Goal: Task Accomplishment & Management: Complete application form

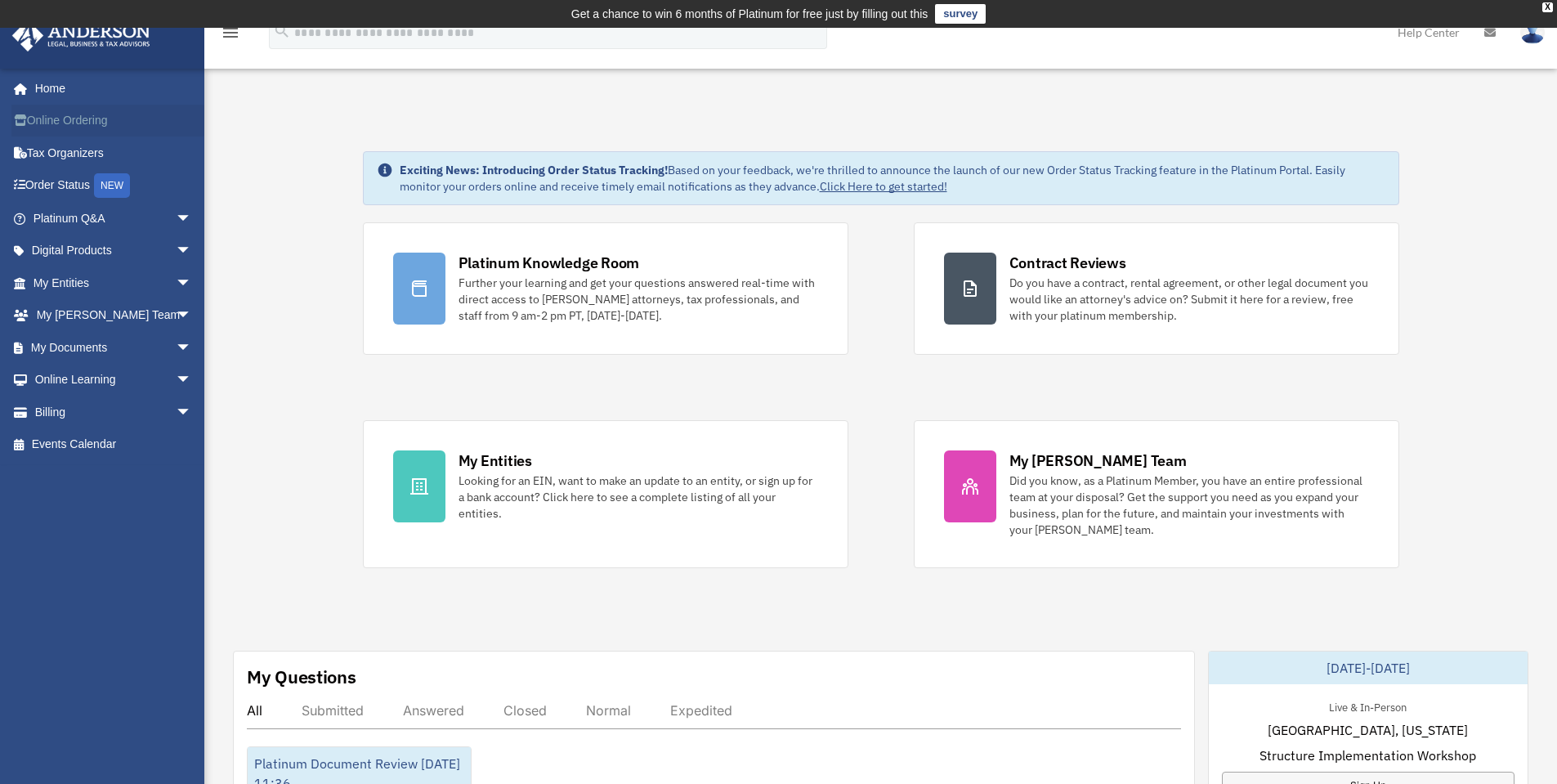
click at [58, 127] on link "Online Ordering" at bounding box center [113, 120] width 206 height 33
click at [68, 283] on link "My Entities arrow_drop_down" at bounding box center [113, 282] width 206 height 33
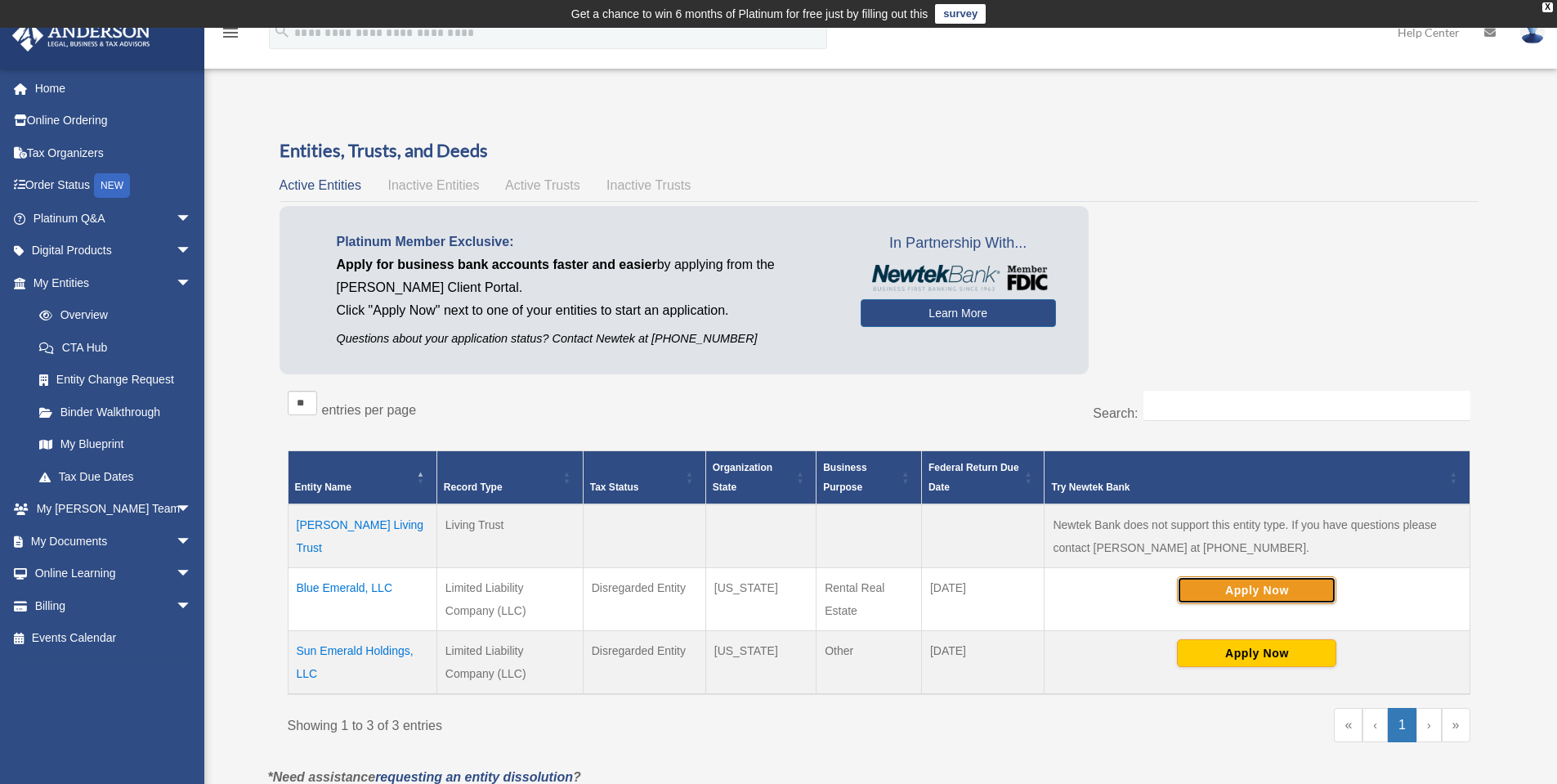
click at [1253, 588] on button "Apply Now" at bounding box center [1256, 590] width 159 height 28
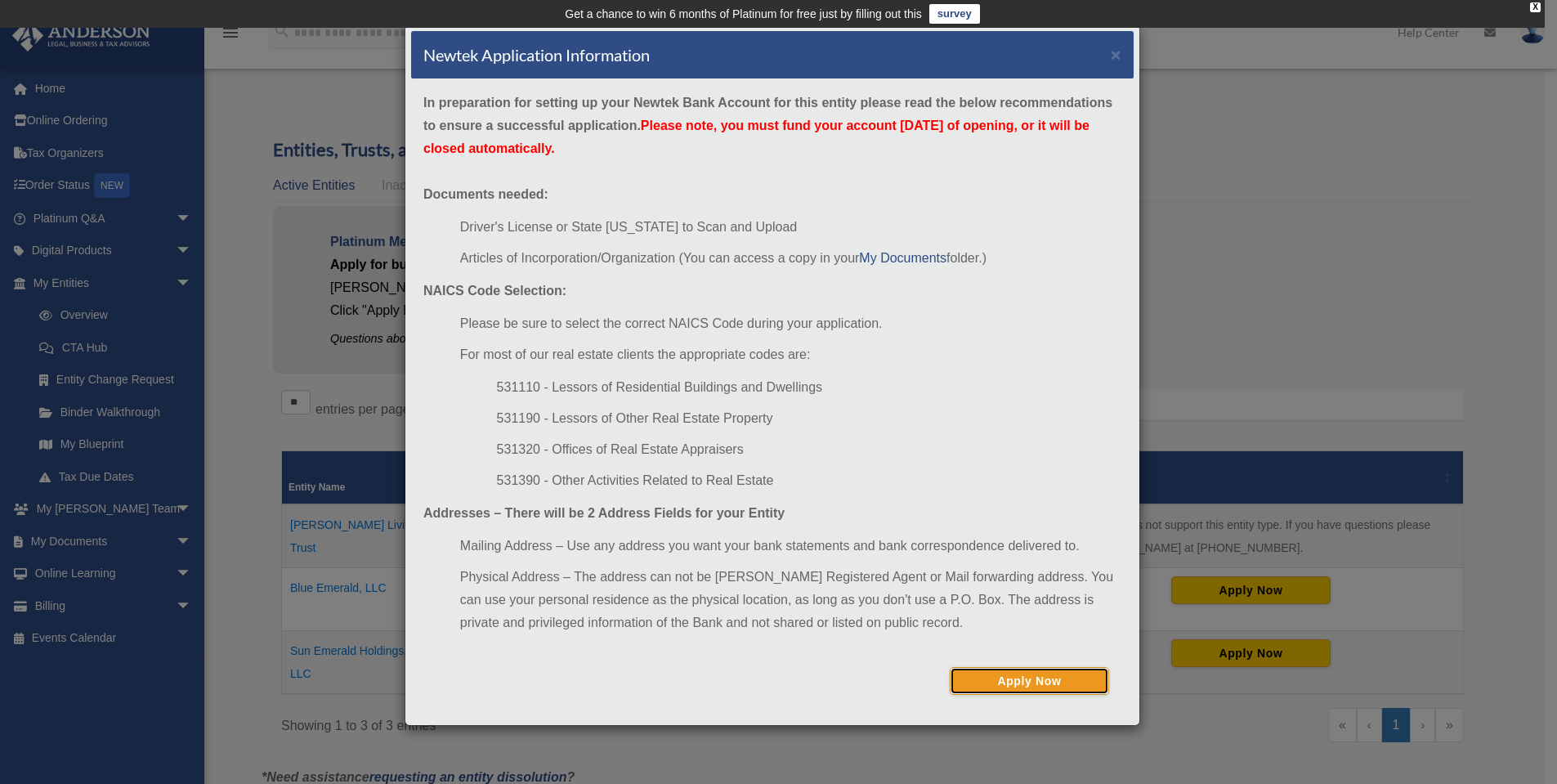
click at [1006, 687] on button "Apply Now" at bounding box center [1029, 681] width 159 height 28
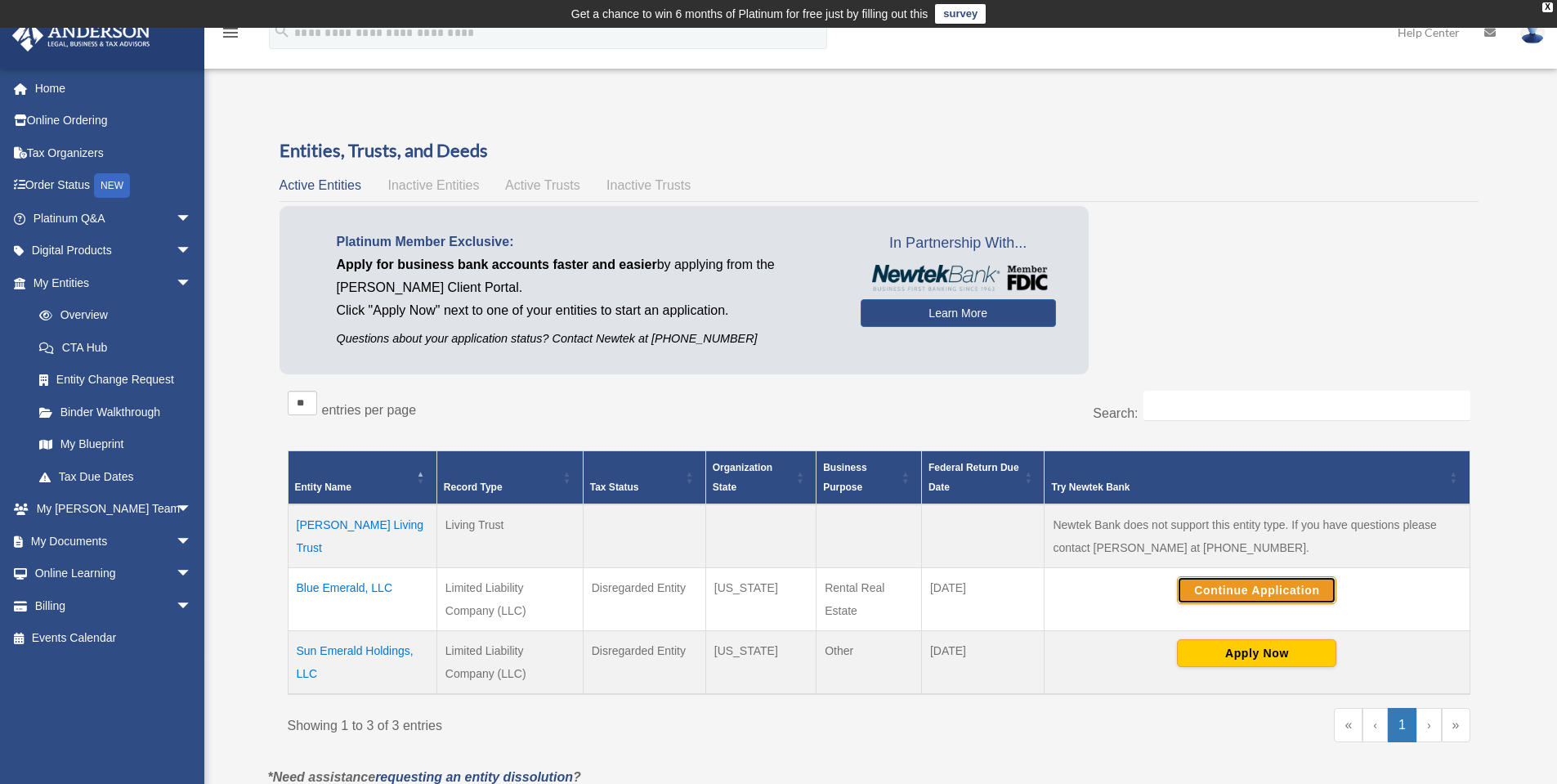
click at [1270, 594] on button "Continue Application" at bounding box center [1256, 590] width 159 height 28
